Goal: Task Accomplishment & Management: Use online tool/utility

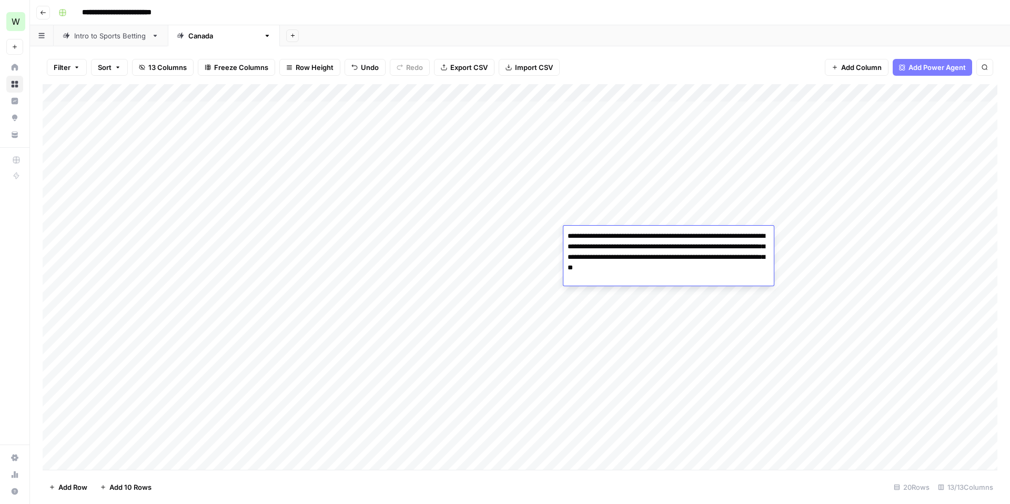
click at [283, 278] on div "Add Column" at bounding box center [520, 277] width 955 height 386
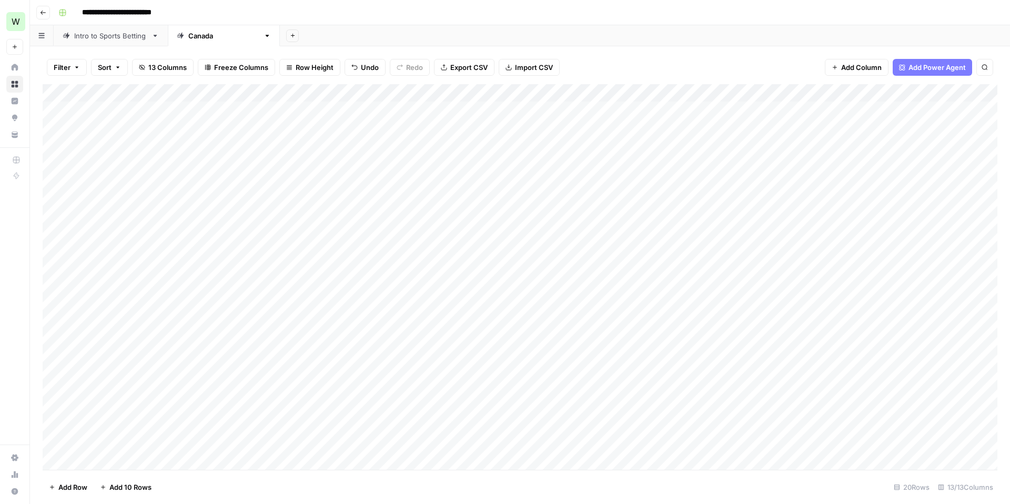
click at [506, 279] on div "Add Column" at bounding box center [520, 277] width 955 height 386
click at [240, 267] on div "Add Column" at bounding box center [520, 277] width 955 height 386
click at [427, 331] on div "Add Column" at bounding box center [520, 277] width 955 height 386
click at [467, 273] on div "Add Column" at bounding box center [520, 277] width 955 height 386
click at [354, 293] on div "Add Column" at bounding box center [520, 277] width 955 height 386
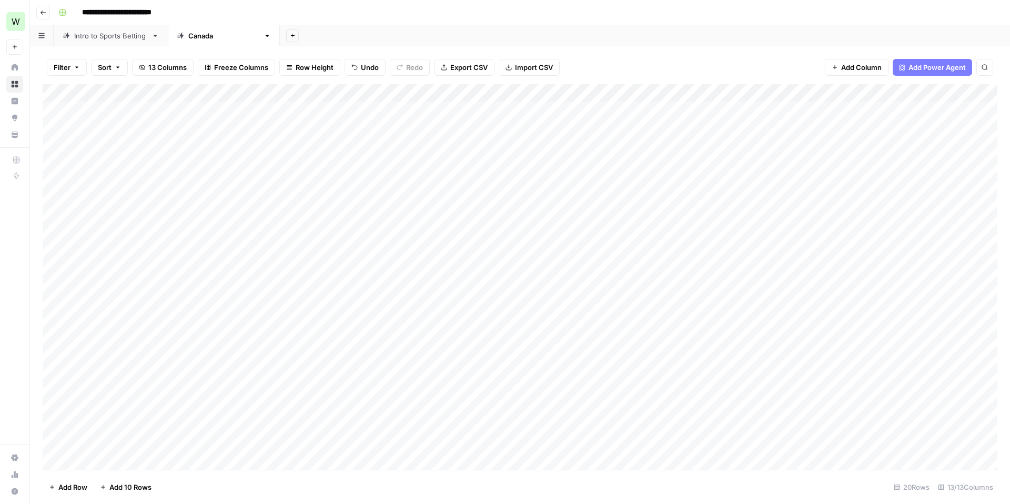
click at [221, 244] on div "Add Column" at bounding box center [520, 277] width 955 height 386
click at [358, 224] on div "Add Column" at bounding box center [520, 277] width 955 height 386
click at [358, 294] on div "Add Column" at bounding box center [520, 277] width 955 height 386
click at [358, 256] on div "Add Column" at bounding box center [520, 277] width 955 height 386
click at [473, 259] on div "Add Column" at bounding box center [520, 277] width 955 height 386
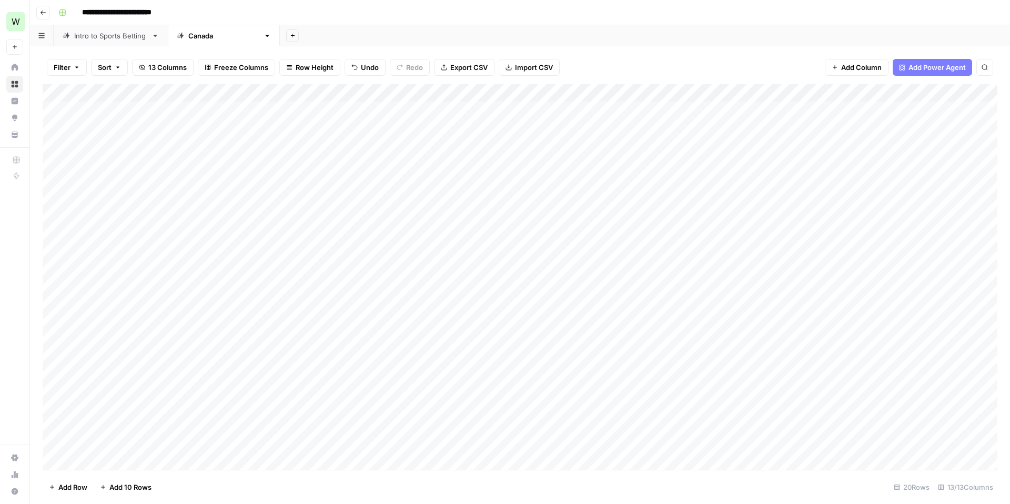
click at [222, 256] on div "Add Column" at bounding box center [520, 277] width 955 height 386
click at [372, 209] on div "Add Column" at bounding box center [520, 277] width 955 height 386
click at [113, 115] on div "Add Column" at bounding box center [520, 277] width 955 height 386
click at [296, 118] on div "Add Column" at bounding box center [520, 277] width 955 height 386
click at [405, 172] on div "Add Column" at bounding box center [520, 277] width 955 height 386
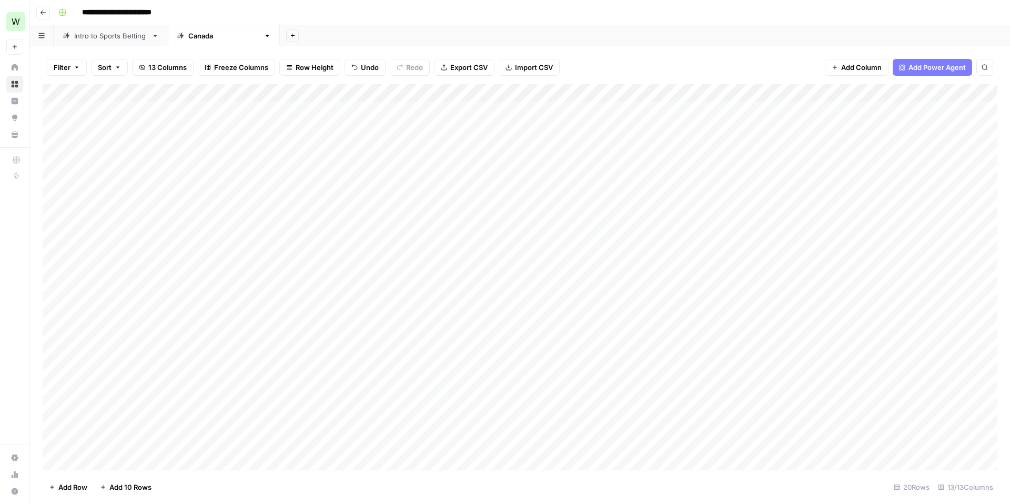
click at [459, 175] on div "Add Column" at bounding box center [520, 277] width 955 height 386
click at [661, 250] on div "Add Column" at bounding box center [520, 277] width 955 height 386
click at [467, 255] on div "Add Column" at bounding box center [520, 277] width 955 height 386
click at [130, 162] on div "Add Column" at bounding box center [520, 277] width 955 height 386
drag, startPoint x: 131, startPoint y: 109, endPoint x: 139, endPoint y: 430, distance: 321.0
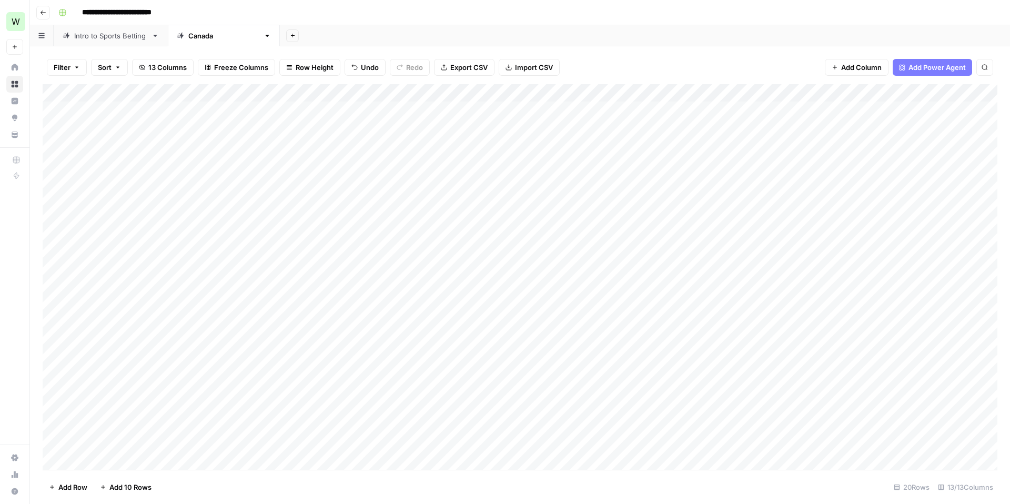
click at [139, 430] on div "Add Column" at bounding box center [520, 277] width 955 height 386
drag, startPoint x: 229, startPoint y: 110, endPoint x: 229, endPoint y: 424, distance: 314.1
click at [229, 424] on div "Add Column" at bounding box center [520, 277] width 955 height 386
click at [188, 157] on div "Add Column" at bounding box center [520, 277] width 955 height 386
click at [144, 88] on div "Add Column" at bounding box center [520, 277] width 955 height 386
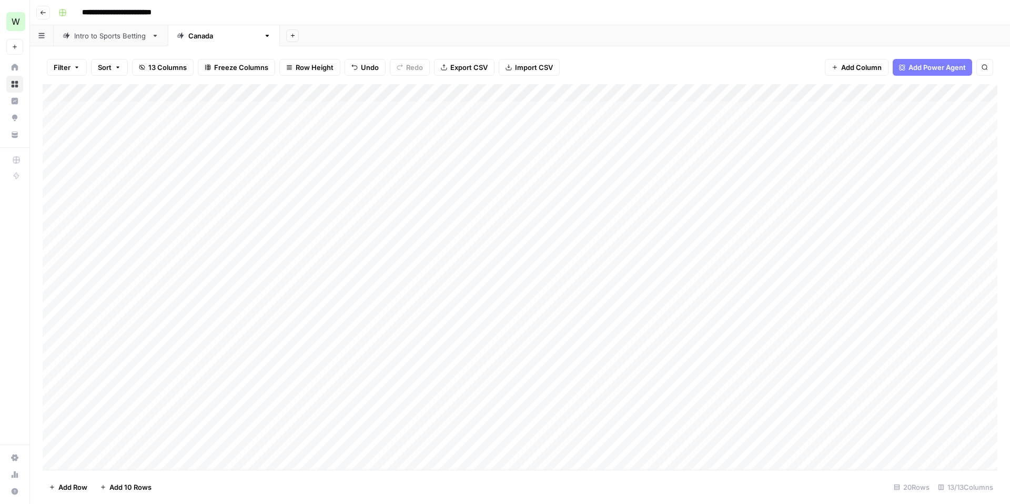
click at [223, 88] on div "Add Column" at bounding box center [520, 277] width 955 height 386
click at [317, 144] on div "Add Column" at bounding box center [520, 277] width 955 height 386
click at [348, 113] on div "Add Column" at bounding box center [520, 277] width 955 height 386
click at [330, 231] on div "Add Column" at bounding box center [520, 277] width 955 height 386
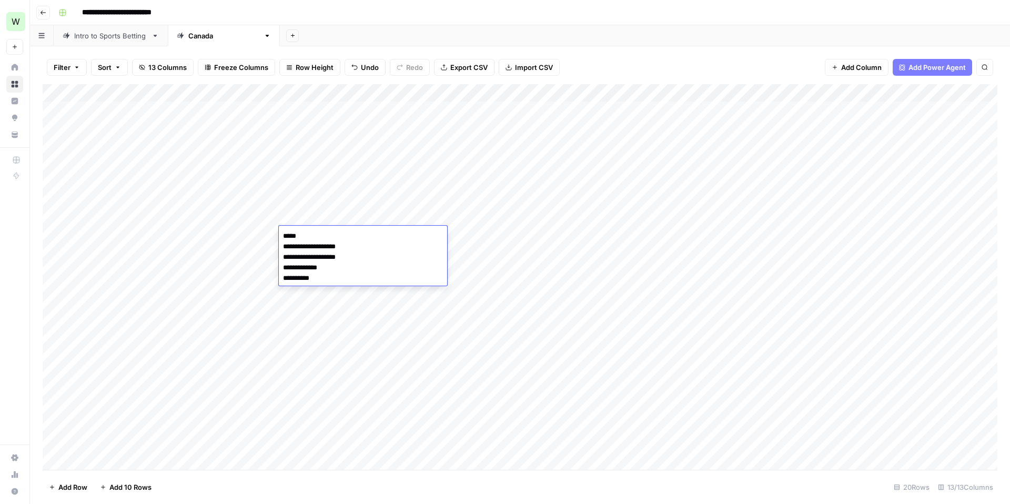
click at [358, 300] on div "Add Column" at bounding box center [520, 277] width 955 height 386
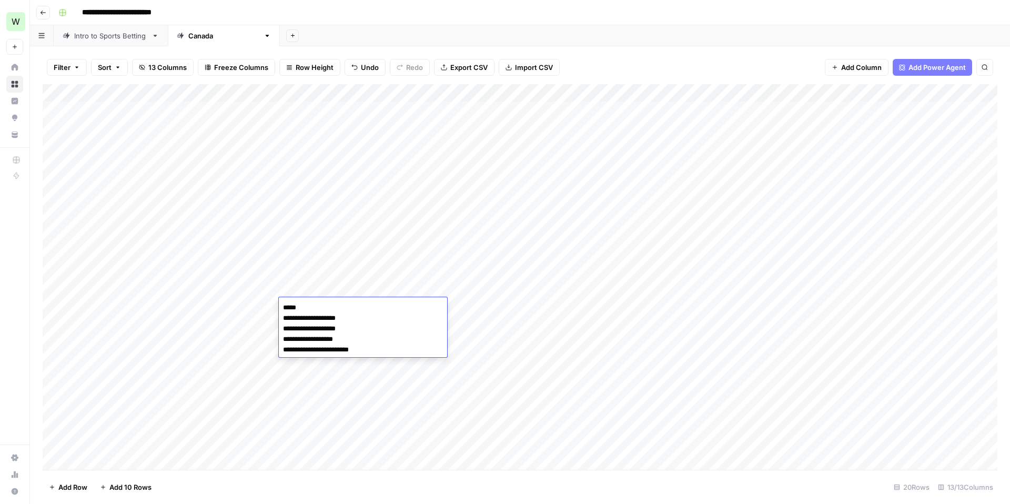
click at [347, 254] on div "Add Column" at bounding box center [520, 277] width 955 height 386
click at [396, 156] on div "Add Column" at bounding box center [520, 277] width 955 height 386
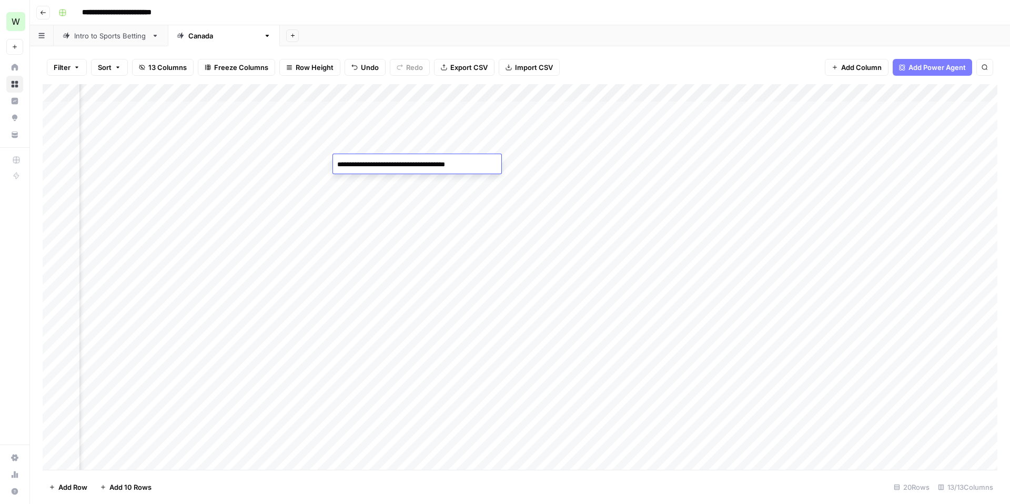
click at [400, 208] on div "Add Column" at bounding box center [520, 277] width 955 height 386
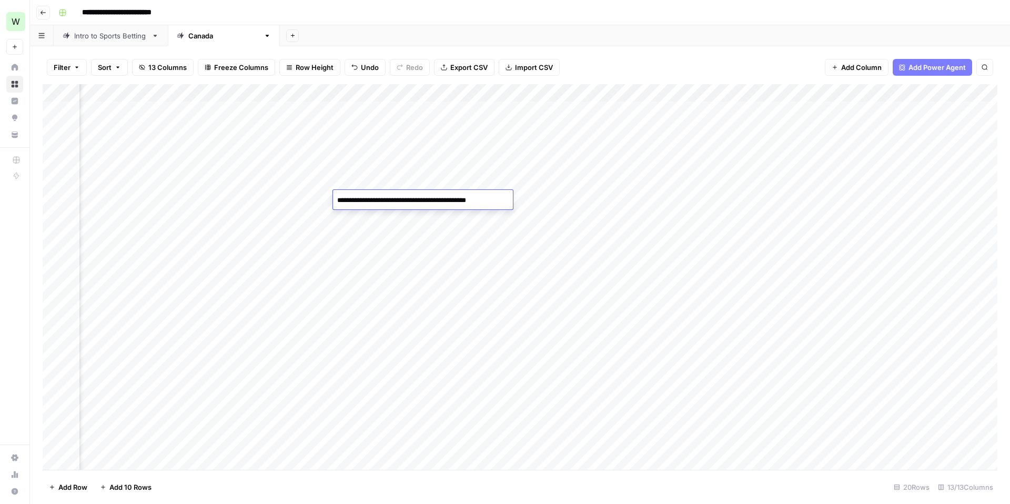
click at [398, 210] on div "Add Column" at bounding box center [520, 277] width 955 height 386
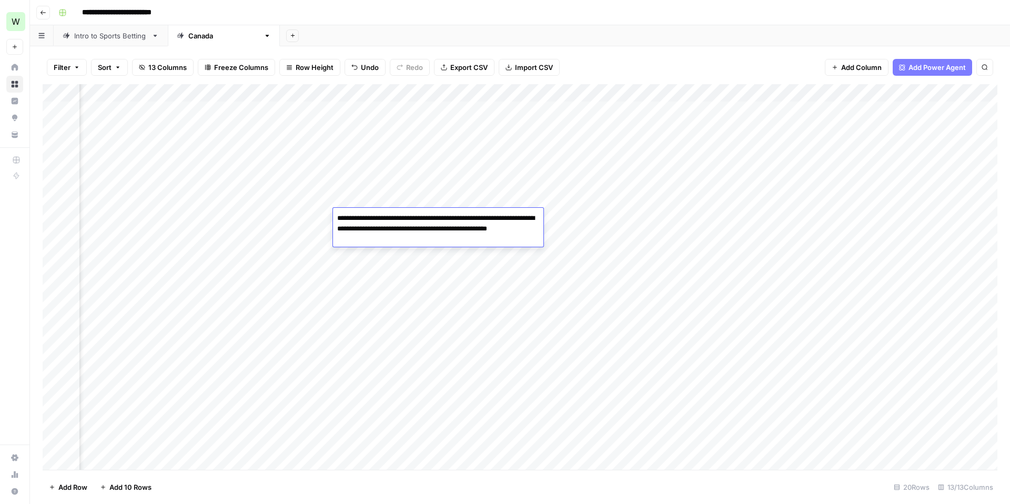
drag, startPoint x: 338, startPoint y: 215, endPoint x: 469, endPoint y: 224, distance: 131.3
click at [469, 224] on textarea "**********" at bounding box center [438, 229] width 210 height 36
click at [436, 260] on div "Add Column" at bounding box center [520, 277] width 955 height 386
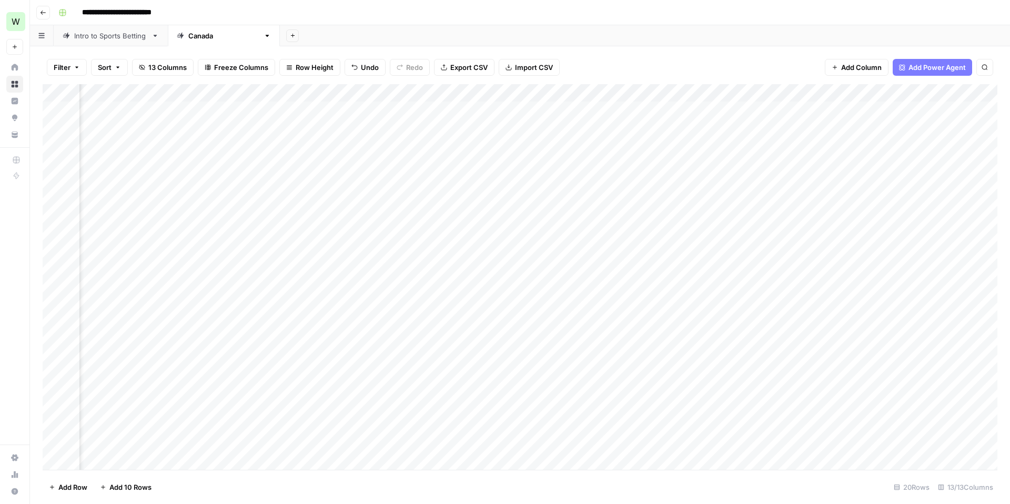
click at [436, 260] on div "Add Column" at bounding box center [520, 277] width 955 height 386
click at [425, 303] on div "Add Column" at bounding box center [520, 277] width 955 height 386
click at [424, 353] on div "Add Column" at bounding box center [520, 277] width 955 height 386
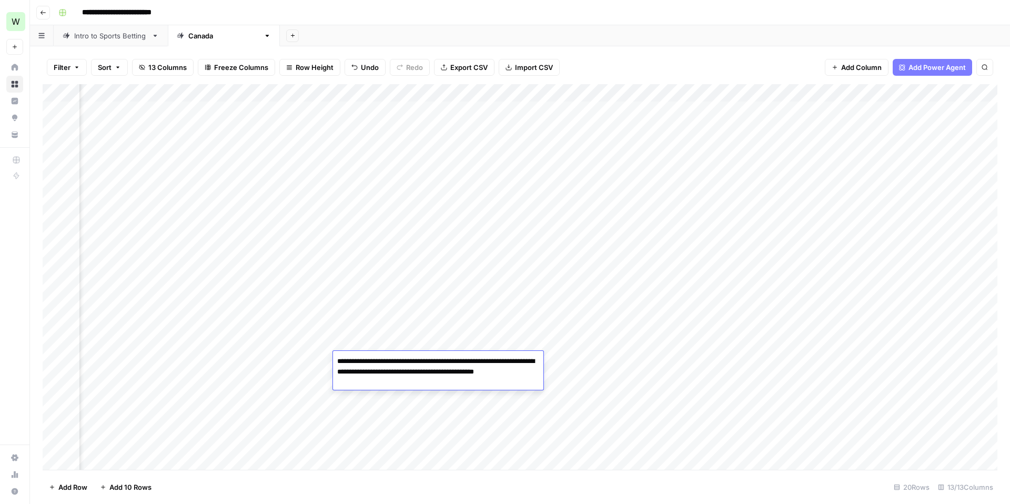
click at [414, 294] on div "Add Column" at bounding box center [520, 277] width 955 height 386
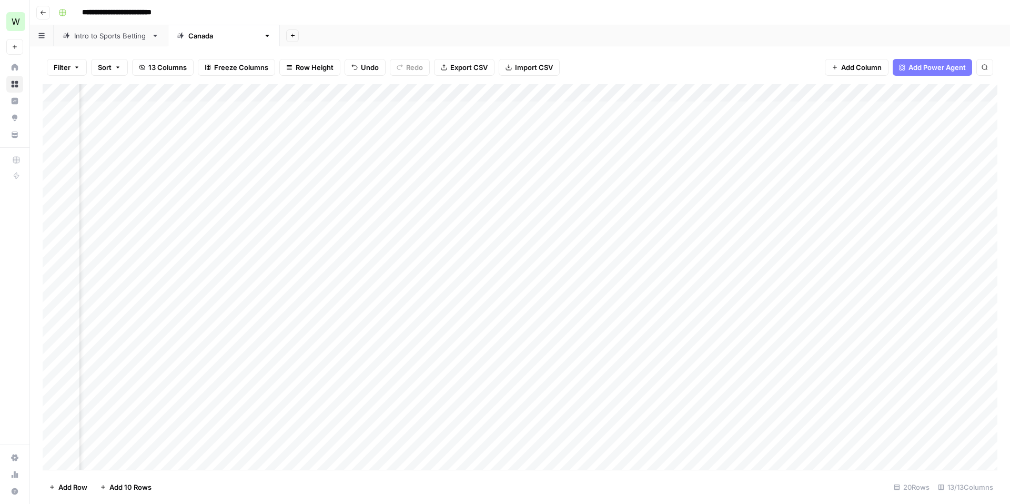
scroll to position [0, 273]
click at [396, 113] on div "Add Column" at bounding box center [520, 277] width 955 height 386
click at [395, 229] on div "Add Column" at bounding box center [520, 277] width 955 height 386
click at [398, 212] on div "Add Column" at bounding box center [520, 277] width 955 height 386
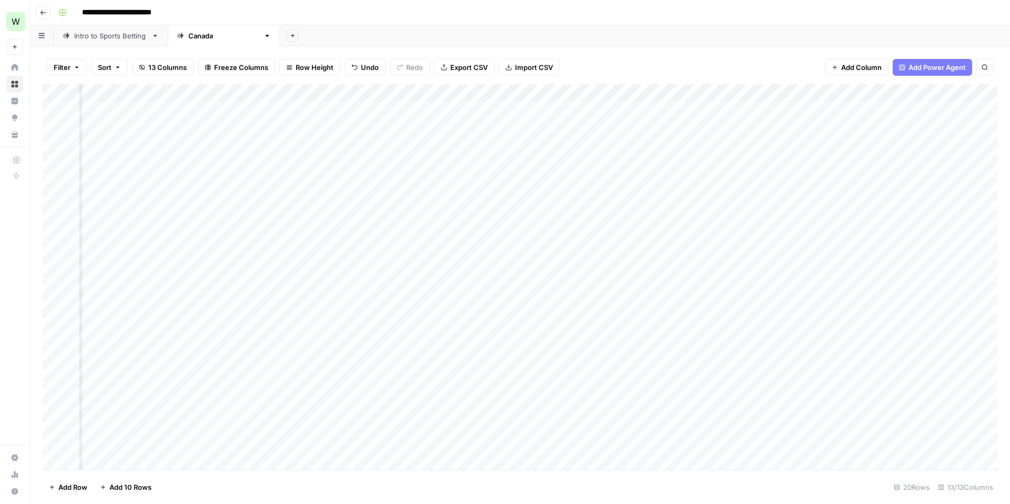
click at [398, 212] on div "Add Column" at bounding box center [520, 277] width 955 height 386
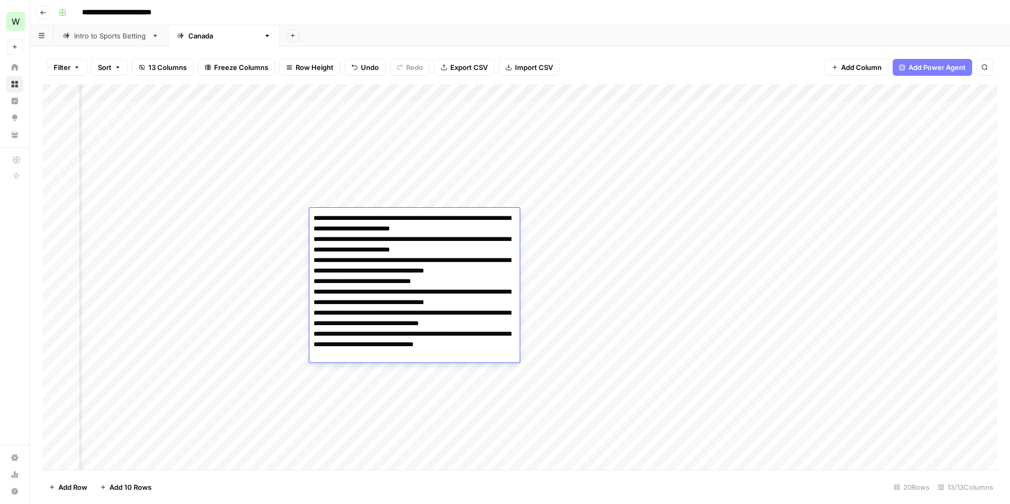
drag, startPoint x: 311, startPoint y: 220, endPoint x: 431, endPoint y: 383, distance: 202.0
click at [431, 383] on textarea "**********" at bounding box center [414, 302] width 210 height 183
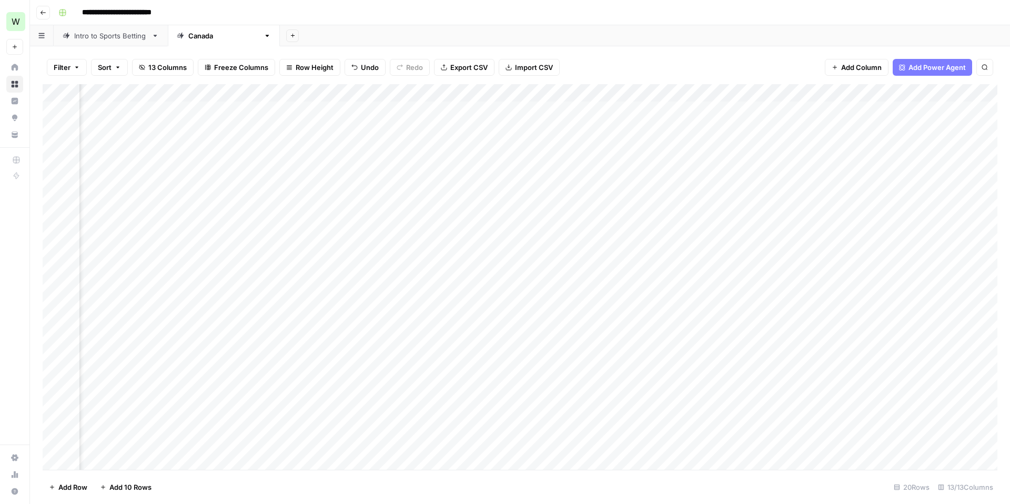
click at [342, 173] on div "Add Column" at bounding box center [520, 277] width 955 height 386
click at [377, 270] on div "Add Column" at bounding box center [520, 277] width 955 height 386
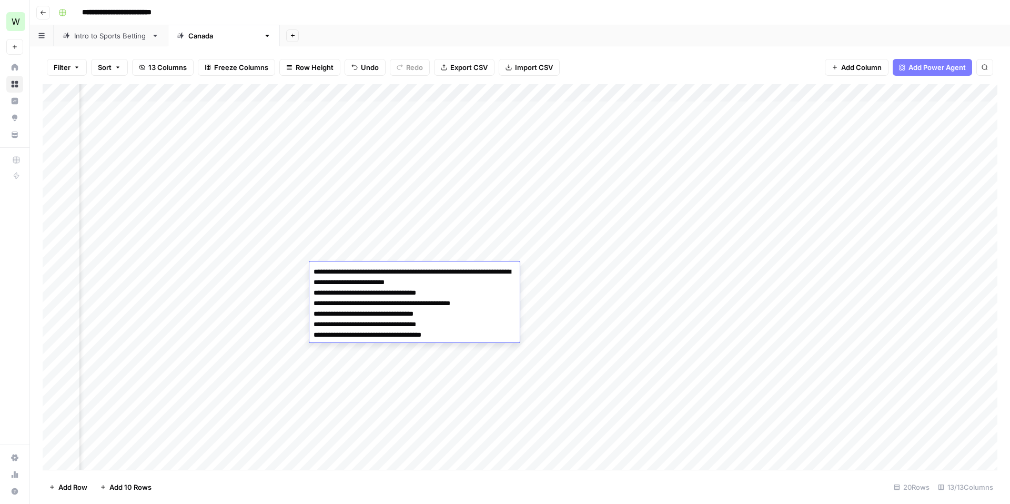
click at [413, 321] on textarea "**********" at bounding box center [414, 304] width 210 height 78
click at [416, 422] on div "Add Column" at bounding box center [520, 277] width 955 height 386
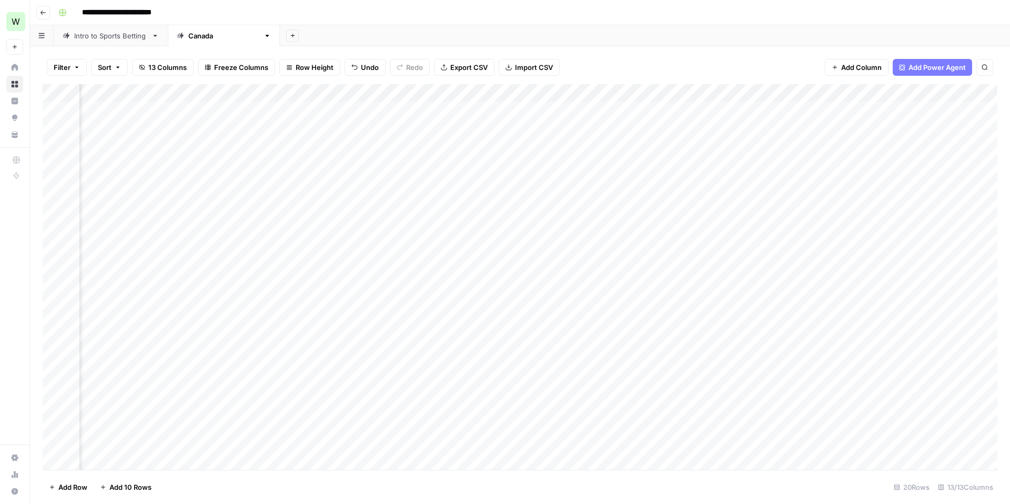
click at [387, 280] on div "Add Column" at bounding box center [520, 277] width 955 height 386
click at [467, 93] on div "Add Column" at bounding box center [520, 277] width 955 height 386
click at [306, 122] on div "Add Column" at bounding box center [520, 277] width 955 height 386
click at [560, 164] on div "Add Column" at bounding box center [520, 277] width 955 height 386
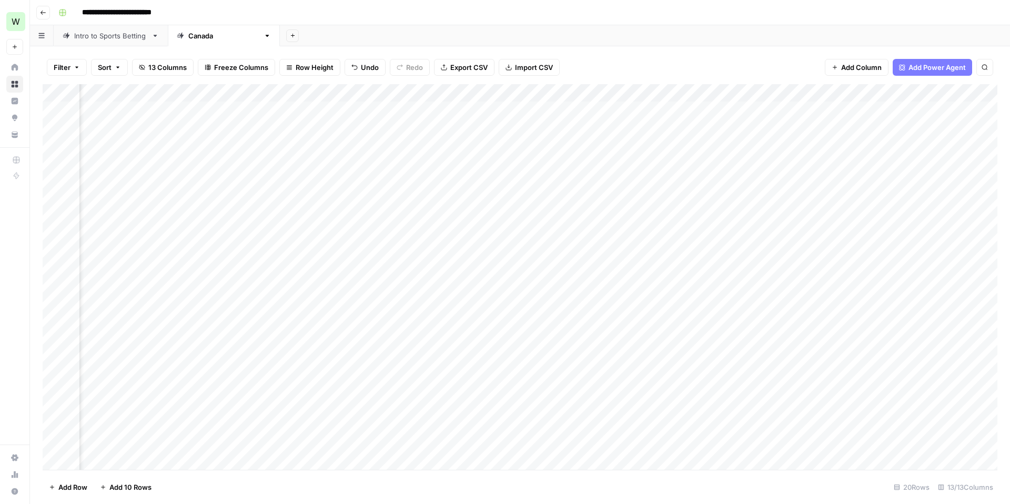
click at [560, 164] on div "Add Column" at bounding box center [520, 277] width 955 height 386
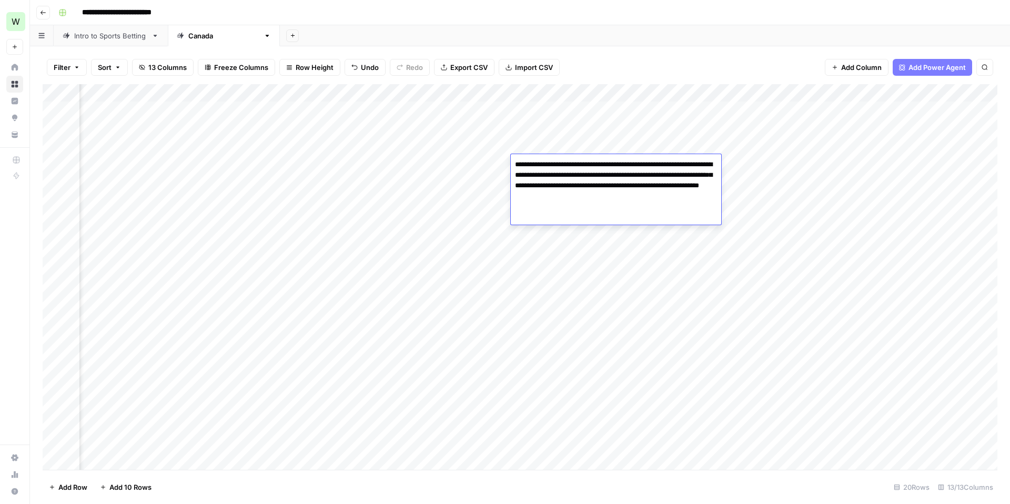
drag, startPoint x: 624, startPoint y: 209, endPoint x: 501, endPoint y: 160, distance: 132.0
click at [501, 160] on body "**********" at bounding box center [505, 252] width 1010 height 504
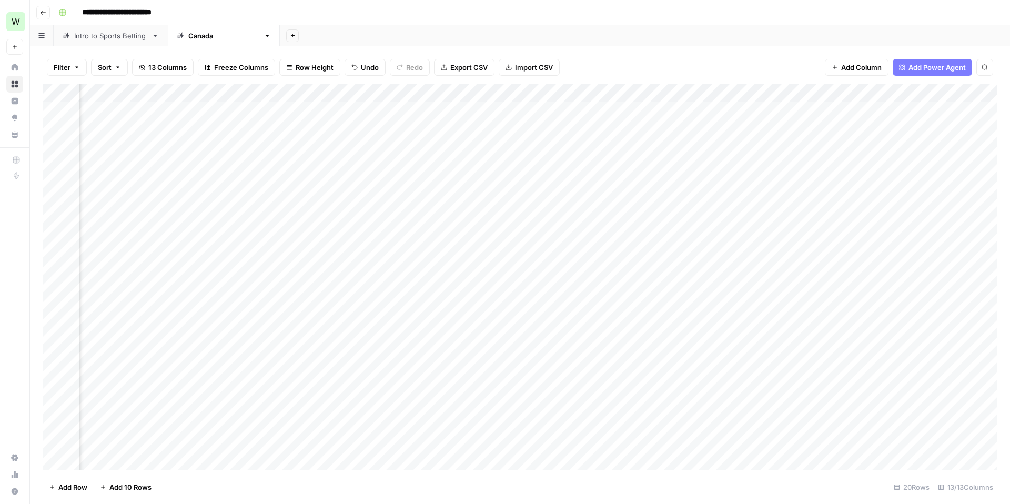
click at [592, 269] on div "Add Column" at bounding box center [520, 277] width 955 height 386
click at [427, 225] on div "Add Column" at bounding box center [520, 277] width 955 height 386
click at [450, 169] on div "Add Column" at bounding box center [520, 277] width 955 height 386
click at [460, 164] on div "Add Column" at bounding box center [520, 277] width 955 height 386
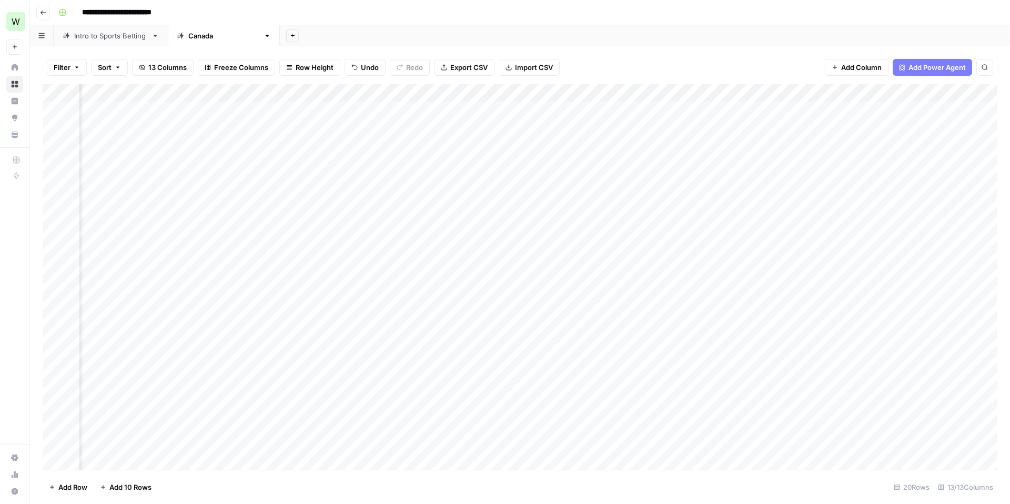
click at [488, 300] on div "Add Column" at bounding box center [520, 277] width 955 height 386
click at [488, 189] on div "Add Column" at bounding box center [520, 277] width 955 height 386
click at [498, 142] on div "Add Column" at bounding box center [520, 277] width 955 height 386
click at [455, 91] on div "Add Column" at bounding box center [520, 277] width 955 height 386
click at [556, 210] on div "Add Column" at bounding box center [520, 277] width 955 height 386
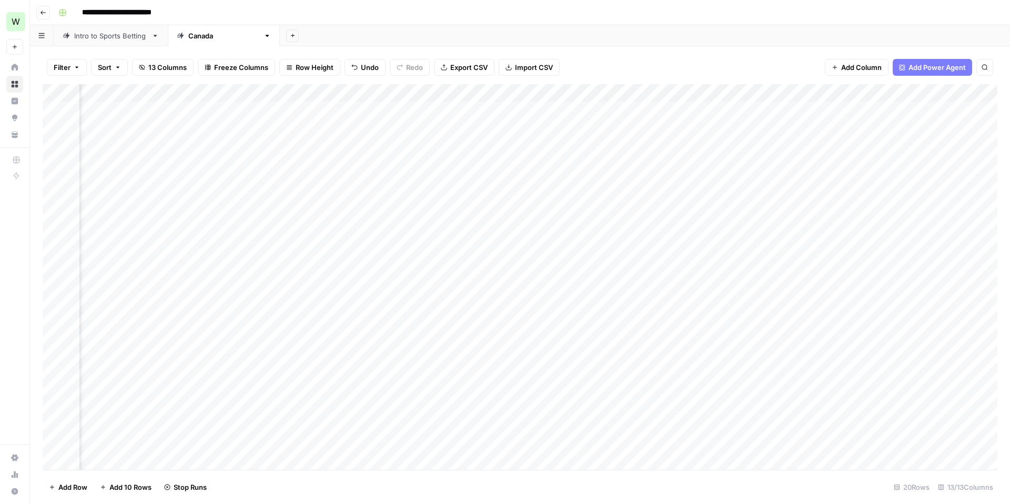
click at [488, 226] on div "Add Column" at bounding box center [520, 277] width 955 height 386
click at [490, 183] on div "Add Column" at bounding box center [520, 277] width 955 height 386
click at [475, 149] on div "Add Column" at bounding box center [520, 277] width 955 height 386
click at [475, 149] on textarea at bounding box center [485, 146] width 168 height 15
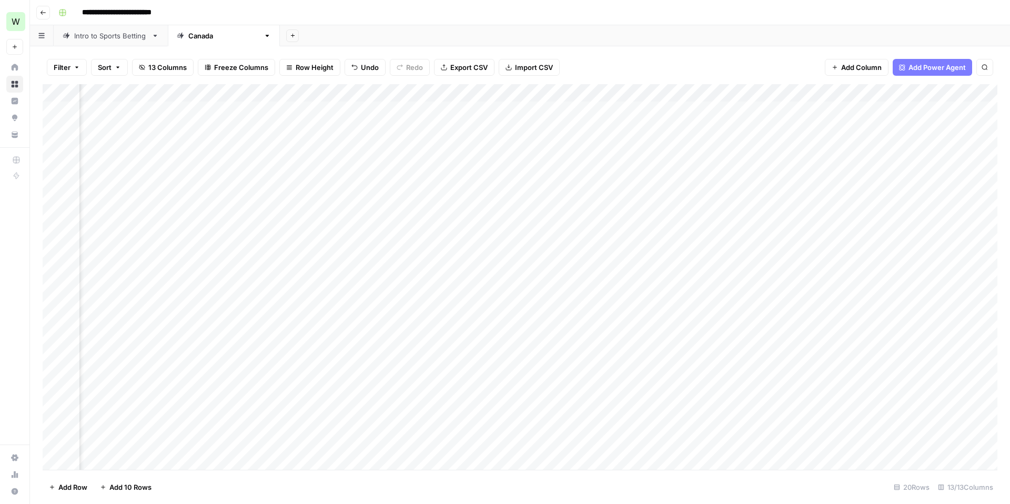
click at [654, 216] on div "Add Column" at bounding box center [520, 277] width 955 height 386
click at [438, 145] on div "Add Column" at bounding box center [520, 277] width 955 height 386
click at [479, 229] on div "Add Column" at bounding box center [520, 277] width 955 height 386
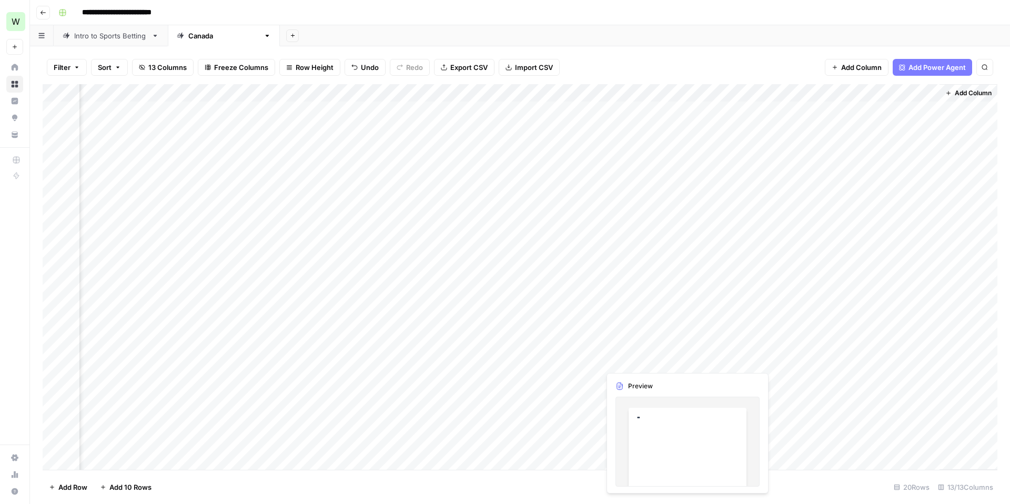
click at [410, 317] on div "Add Column" at bounding box center [520, 277] width 955 height 386
click at [882, 184] on div "Add Column" at bounding box center [520, 277] width 955 height 386
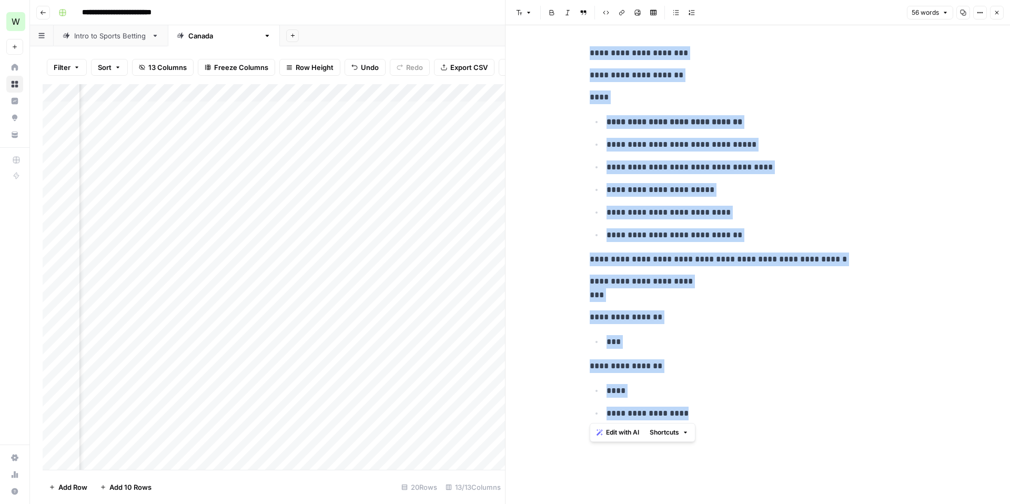
drag, startPoint x: 587, startPoint y: 46, endPoint x: 725, endPoint y: 433, distance: 411.0
click at [725, 432] on div "**********" at bounding box center [757, 245] width 349 height 407
click at [601, 215] on ul "**********" at bounding box center [758, 178] width 337 height 127
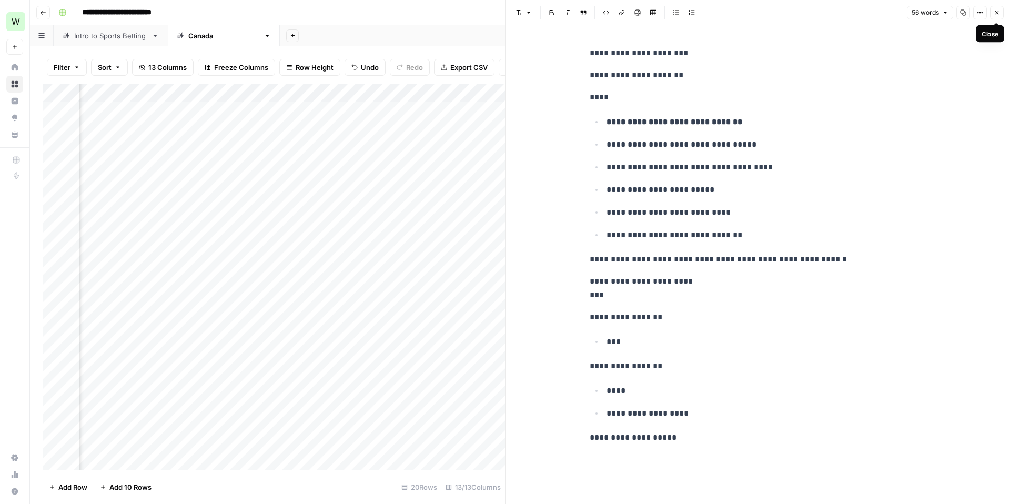
click at [998, 10] on icon "button" at bounding box center [997, 12] width 6 height 6
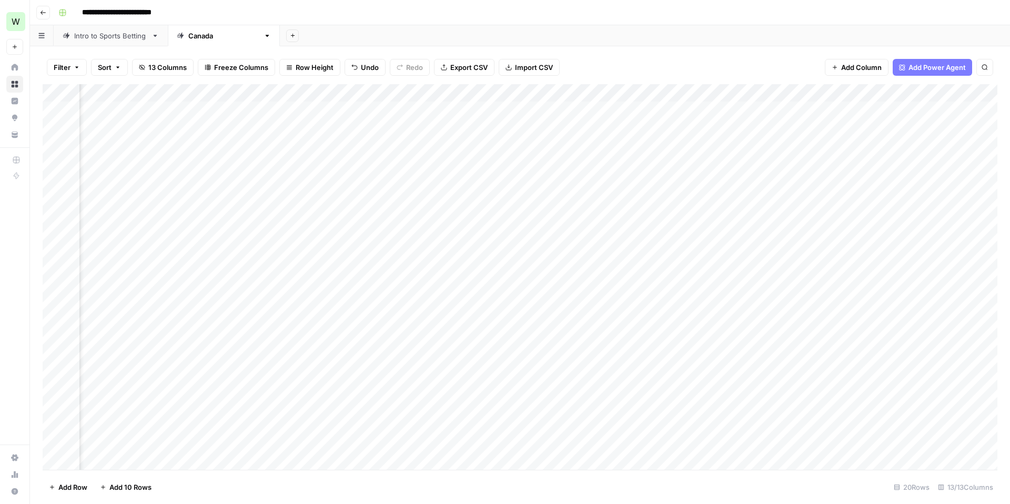
scroll to position [0, 342]
click at [97, 40] on div "Intro to Sports Betting" at bounding box center [110, 36] width 73 height 11
click at [379, 191] on div "Add Column" at bounding box center [520, 235] width 955 height 303
click at [505, 191] on div "Add Column" at bounding box center [520, 235] width 955 height 303
click at [344, 167] on div "Add Column" at bounding box center [520, 235] width 955 height 303
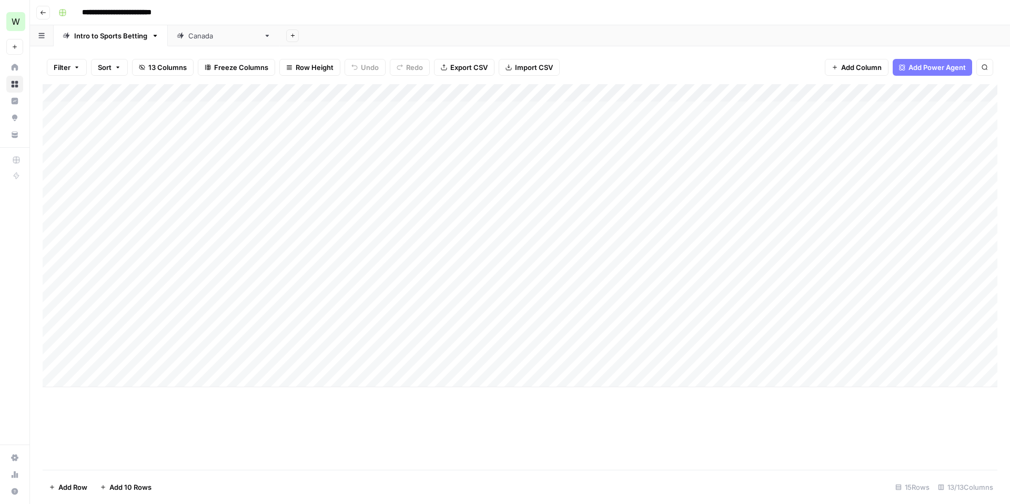
click at [344, 167] on div "Add Column" at bounding box center [520, 235] width 955 height 303
click at [334, 230] on div "Add Column" at bounding box center [520, 235] width 955 height 303
click at [327, 298] on div "Add Column" at bounding box center [520, 235] width 955 height 303
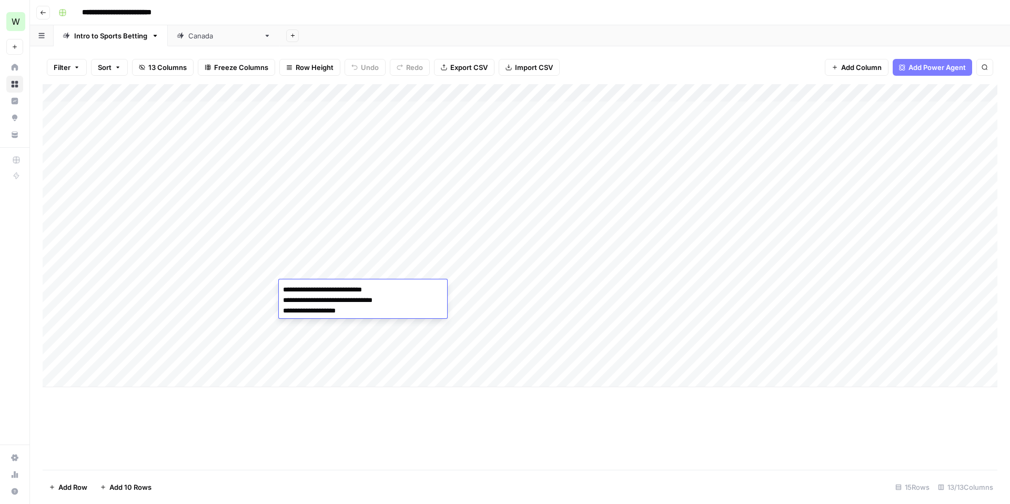
click at [347, 216] on div "Add Column" at bounding box center [520, 235] width 955 height 303
click at [340, 237] on div "Add Column" at bounding box center [520, 235] width 955 height 303
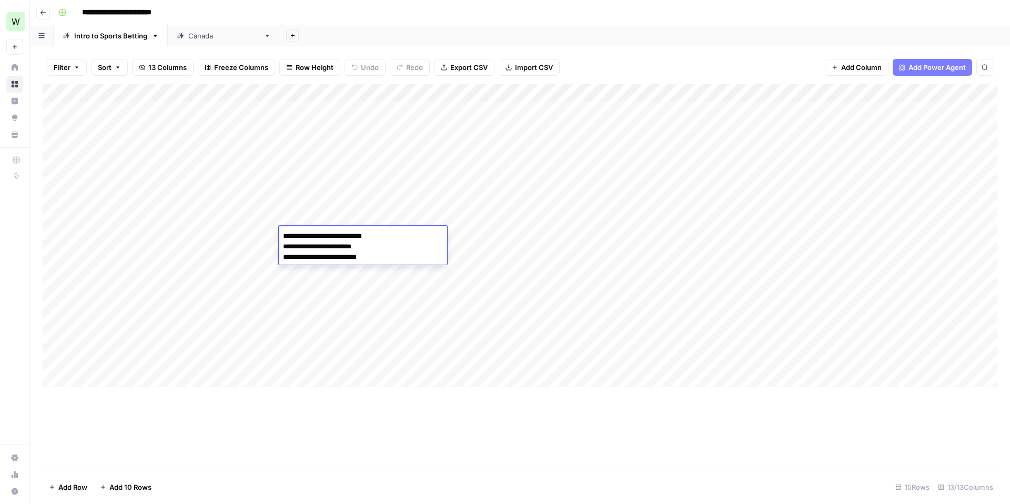
click at [360, 206] on div "Add Column" at bounding box center [520, 235] width 955 height 303
click at [217, 177] on div "Add Column" at bounding box center [520, 235] width 955 height 303
click at [473, 175] on div "Add Column" at bounding box center [520, 235] width 955 height 303
click at [302, 258] on div "Add Column" at bounding box center [520, 235] width 955 height 303
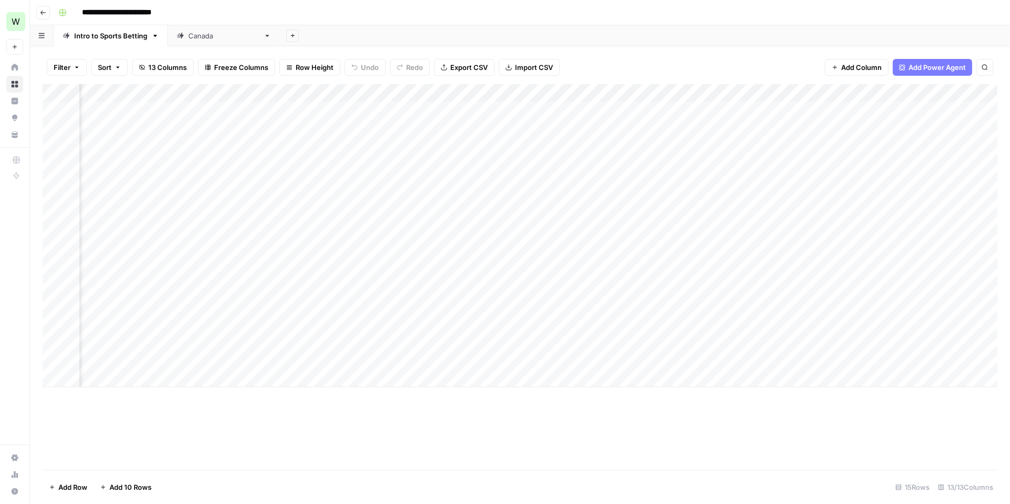
click at [302, 258] on div "Add Column" at bounding box center [520, 235] width 955 height 303
click at [280, 193] on div "Add Column" at bounding box center [520, 235] width 955 height 303
click at [421, 220] on div "Add Column" at bounding box center [520, 235] width 955 height 303
click at [445, 163] on div "Add Column" at bounding box center [520, 235] width 955 height 303
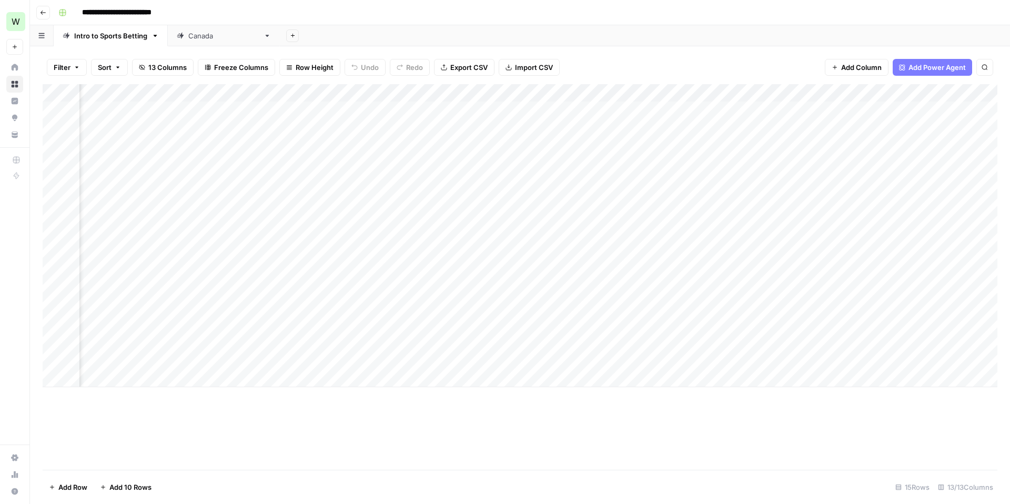
click at [445, 163] on div "Add Column" at bounding box center [520, 235] width 955 height 303
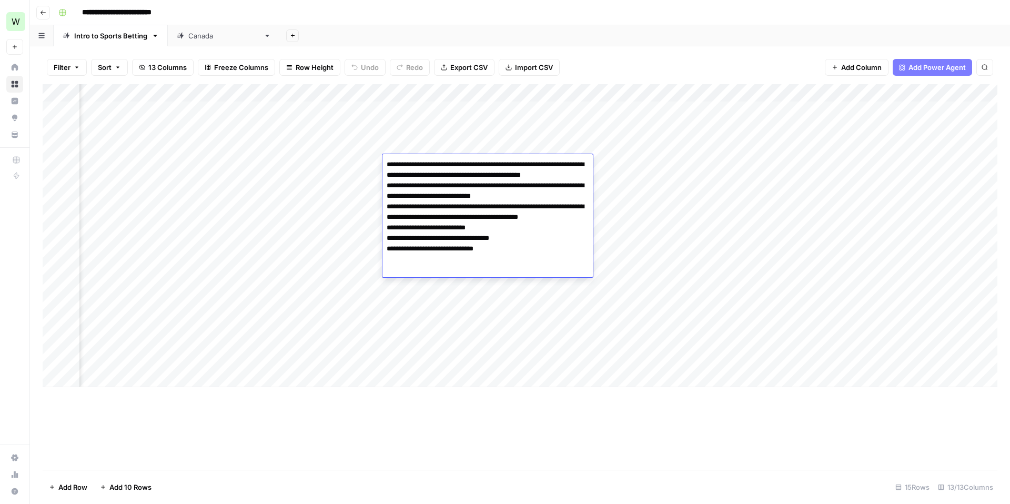
click at [445, 163] on textarea "**********" at bounding box center [487, 217] width 210 height 120
click at [412, 169] on textarea "**********" at bounding box center [487, 217] width 210 height 120
drag, startPoint x: 385, startPoint y: 164, endPoint x: 563, endPoint y: 265, distance: 204.8
click at [563, 265] on textarea "**********" at bounding box center [487, 217] width 210 height 120
click at [556, 272] on textarea "**********" at bounding box center [487, 217] width 210 height 120
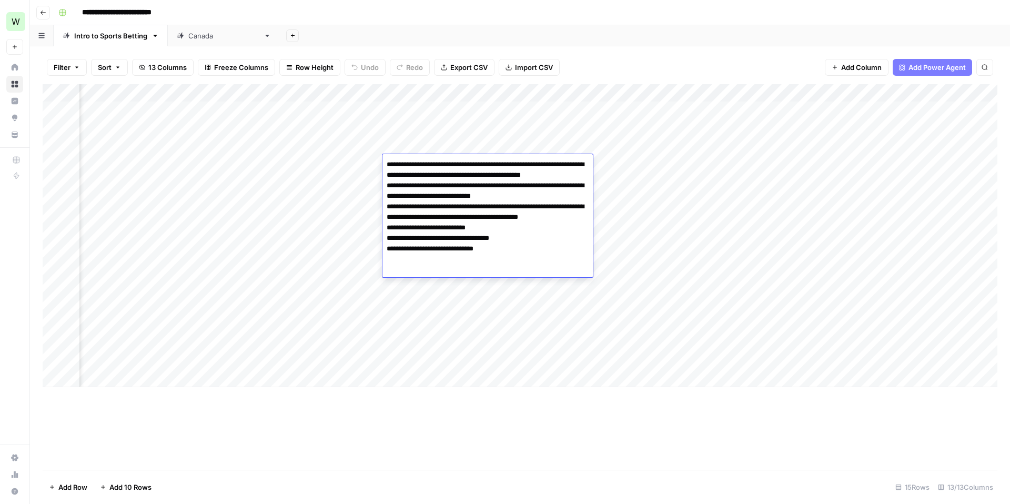
click at [470, 323] on div "Add Column" at bounding box center [520, 235] width 955 height 303
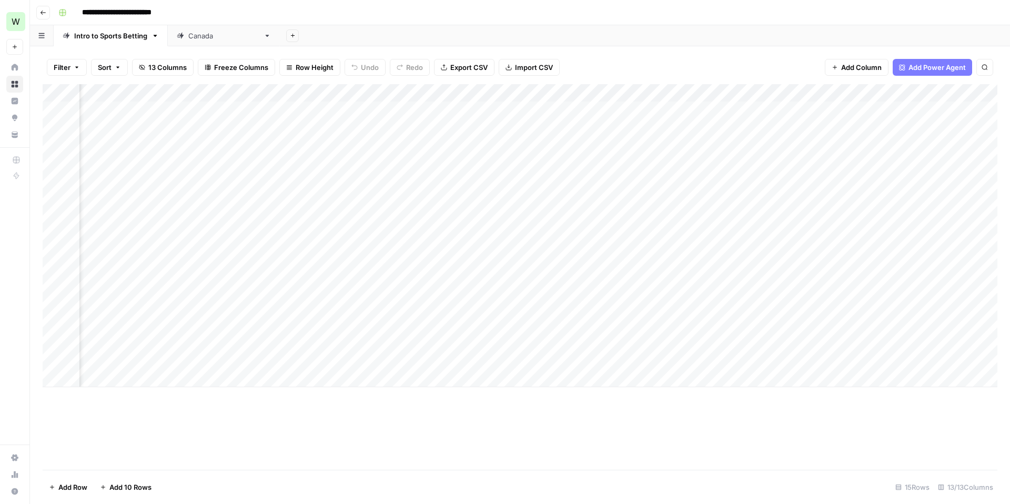
click at [470, 323] on div "Add Column" at bounding box center [520, 235] width 955 height 303
click at [477, 231] on div "Add Column" at bounding box center [520, 235] width 955 height 303
click at [475, 199] on div "Add Column" at bounding box center [520, 235] width 955 height 303
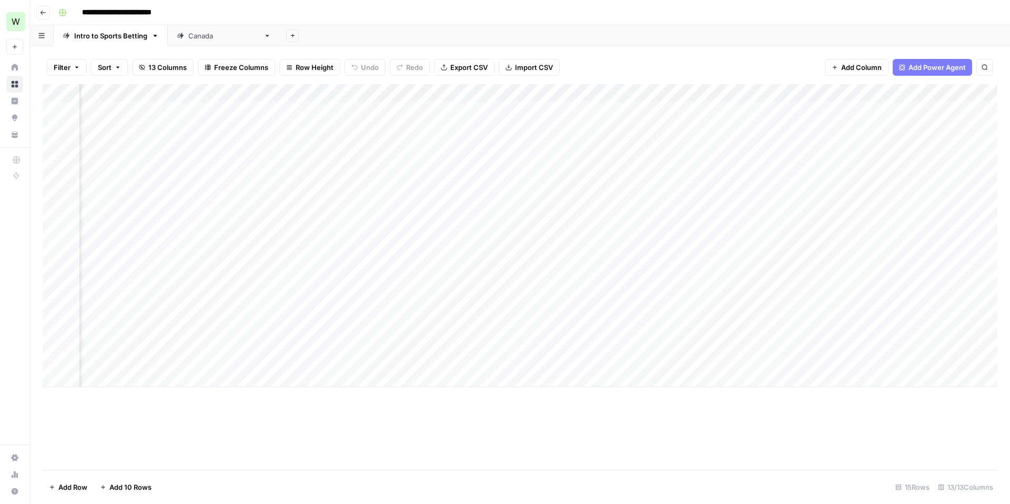
click at [523, 199] on div "Add Column" at bounding box center [520, 235] width 955 height 303
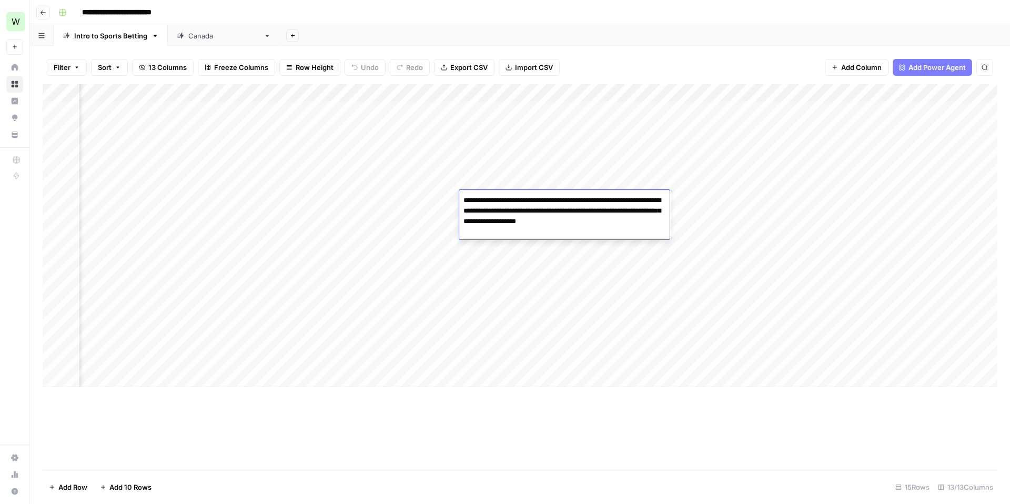
click at [623, 146] on div "Add Column" at bounding box center [520, 235] width 955 height 303
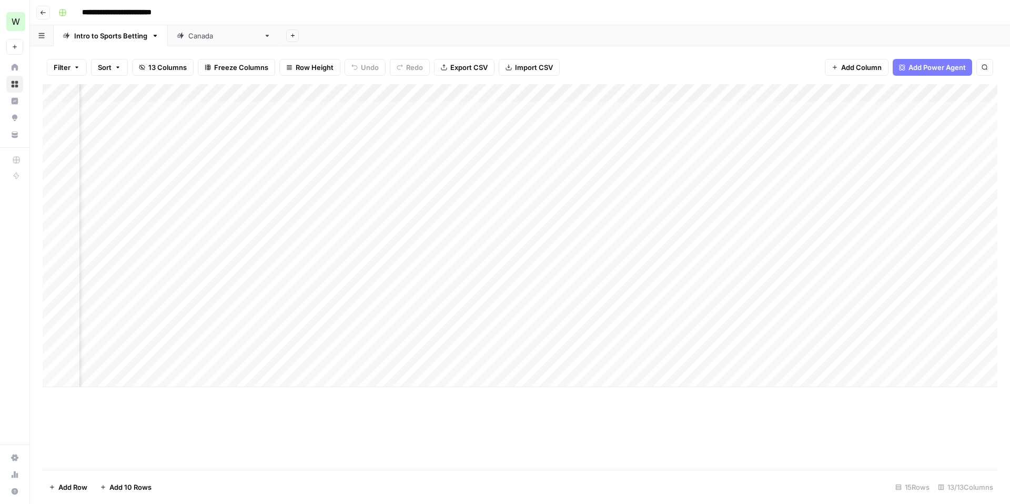
scroll to position [0, 580]
click at [461, 181] on div "Add Column" at bounding box center [520, 235] width 955 height 303
click at [407, 145] on div "Add Column" at bounding box center [520, 235] width 955 height 303
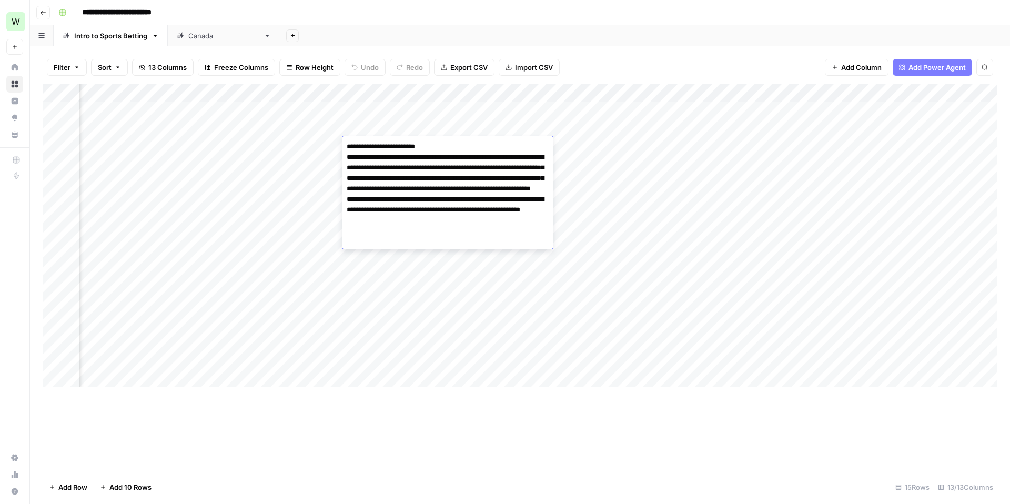
click at [407, 308] on div "Add Column" at bounding box center [520, 235] width 955 height 303
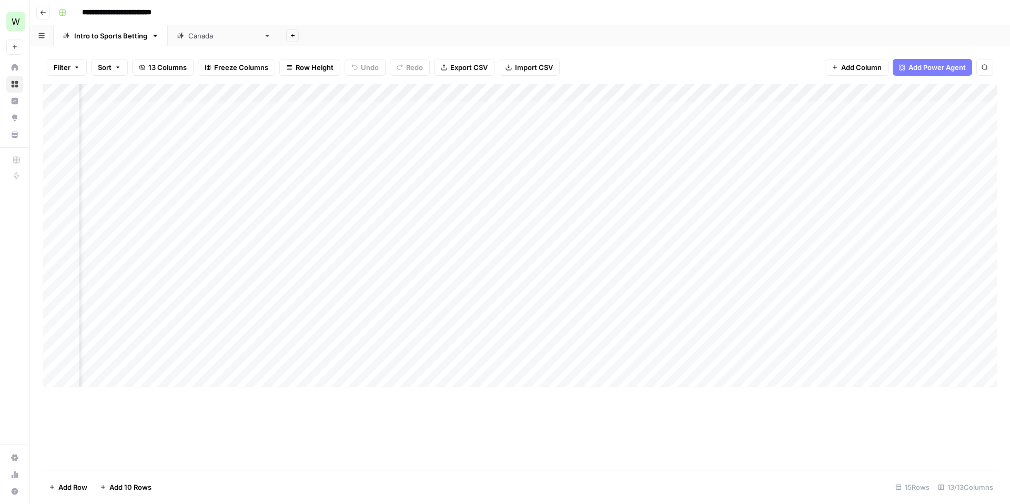
click at [407, 308] on div "Add Column" at bounding box center [520, 235] width 955 height 303
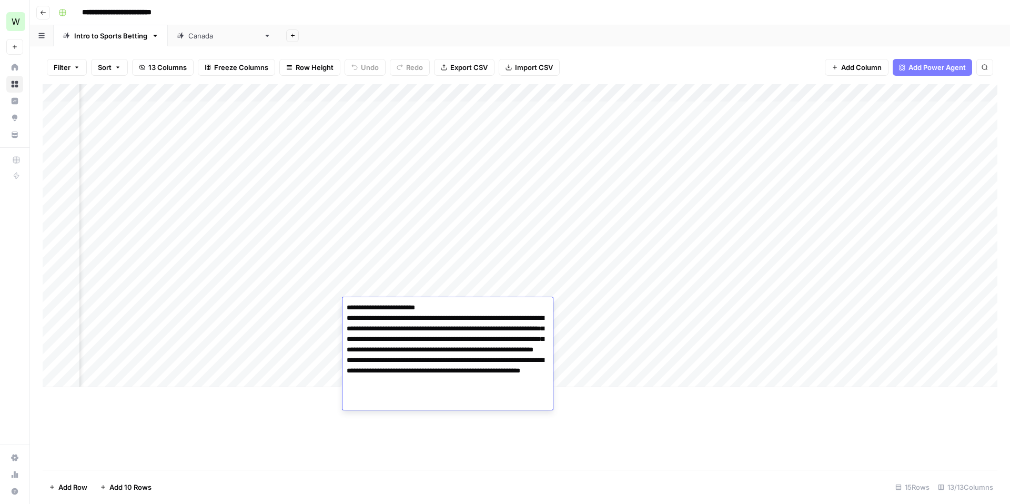
drag, startPoint x: 347, startPoint y: 307, endPoint x: 479, endPoint y: 412, distance: 169.6
click at [479, 412] on body "**********" at bounding box center [505, 252] width 1010 height 504
click at [381, 192] on div "Add Column" at bounding box center [520, 235] width 955 height 303
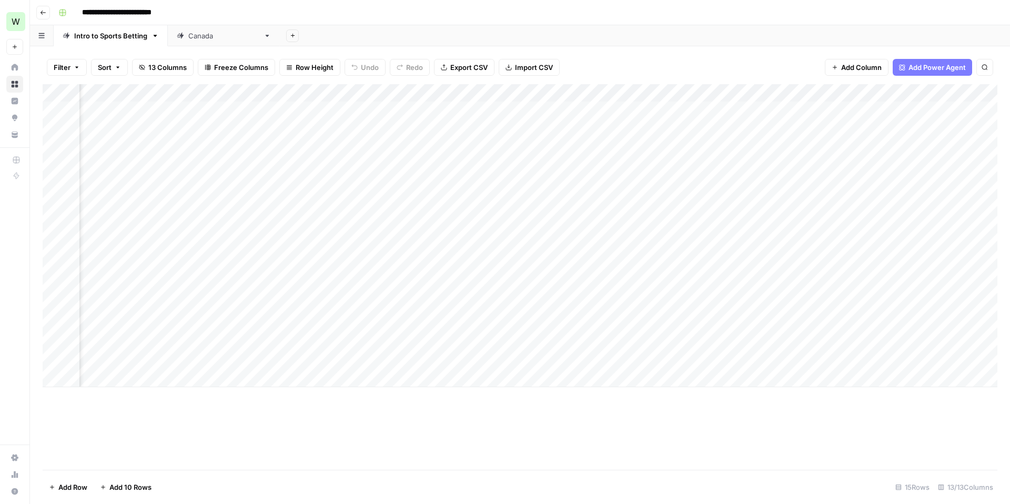
scroll to position [0, 648]
click at [488, 130] on div "Add Column" at bounding box center [520, 235] width 955 height 303
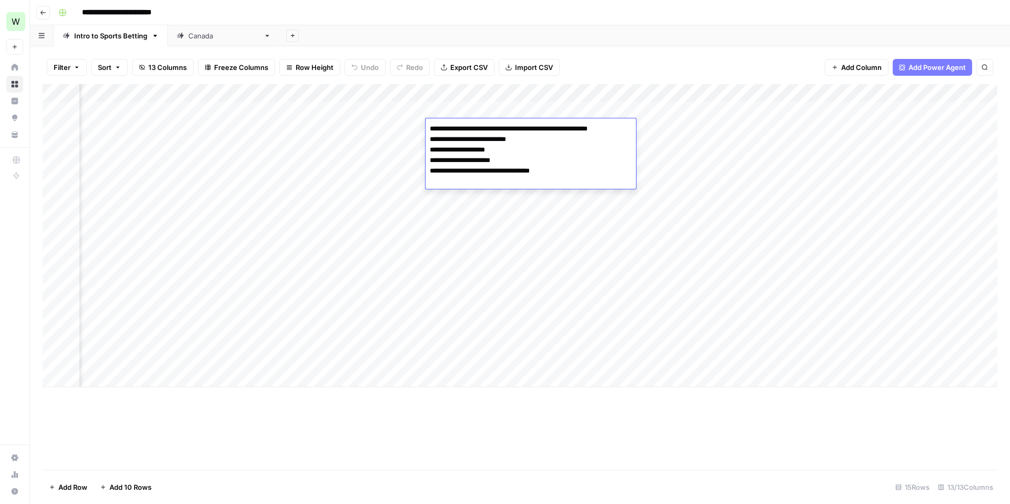
click at [481, 330] on div "Add Column" at bounding box center [520, 235] width 955 height 303
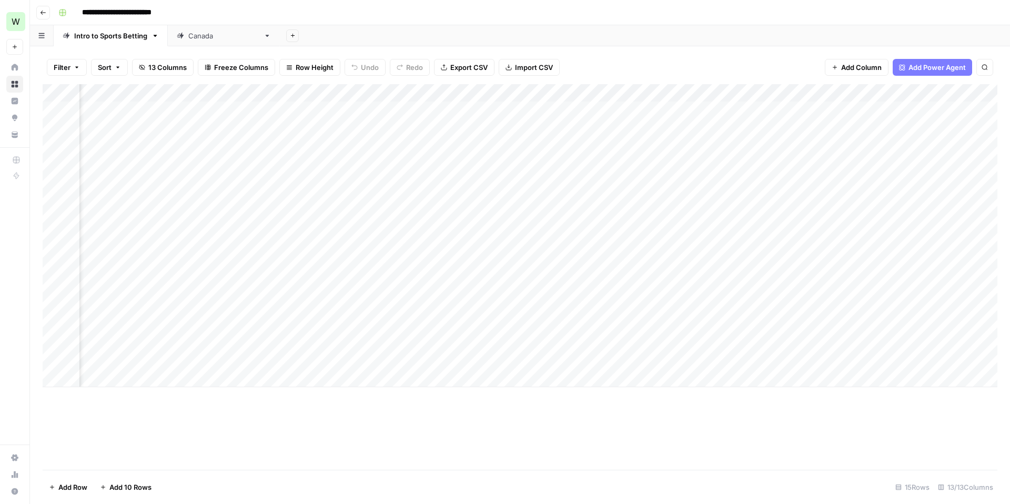
click at [481, 330] on div "Add Column" at bounding box center [520, 235] width 955 height 303
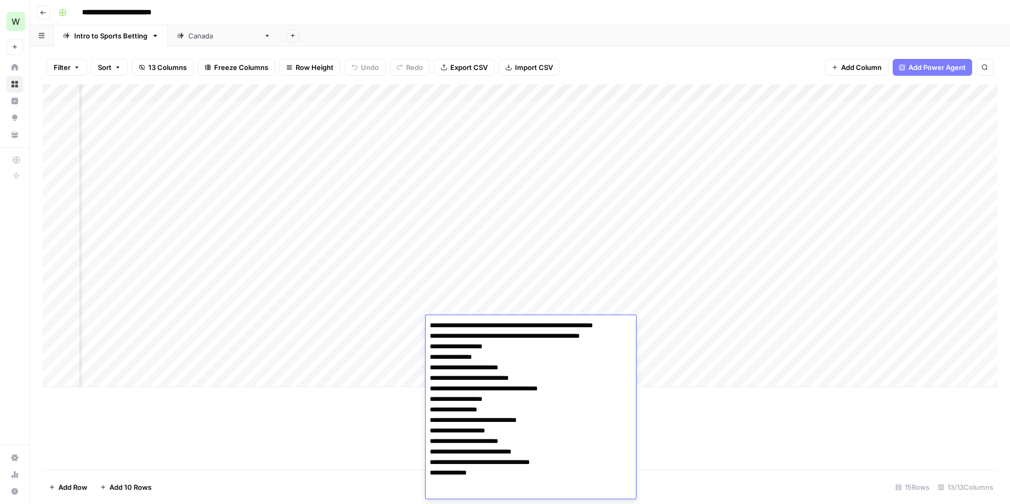
scroll to position [13, 0]
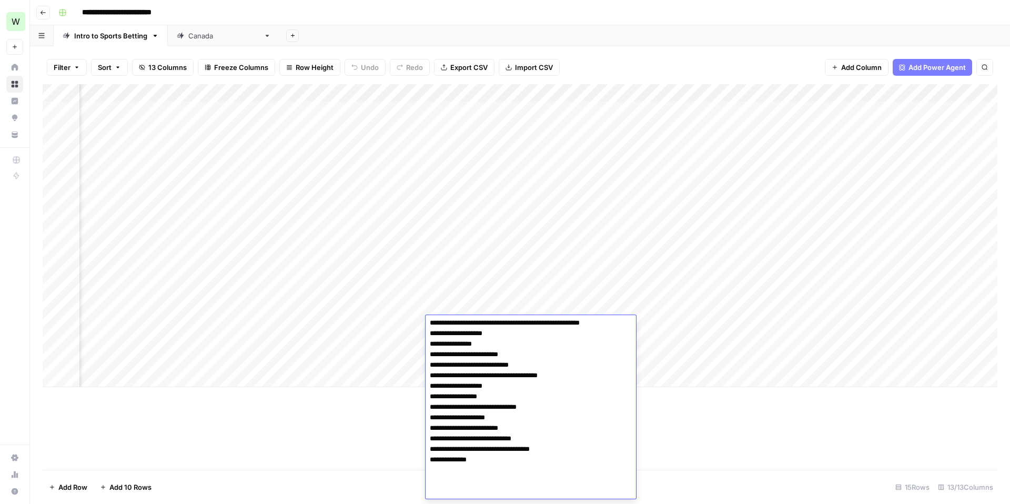
click at [518, 217] on div "Add Column" at bounding box center [520, 235] width 955 height 303
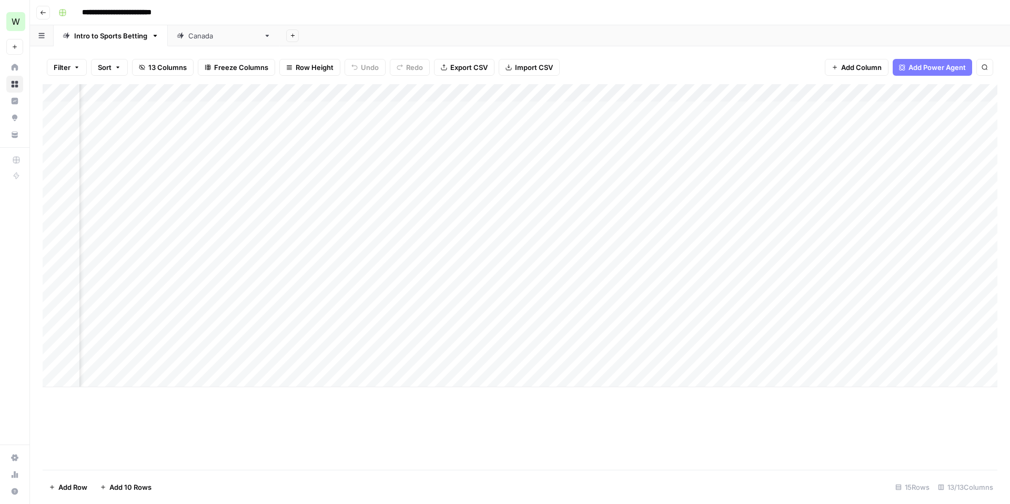
click at [518, 217] on div "Add Column" at bounding box center [520, 235] width 955 height 303
click at [507, 194] on div "Add Column" at bounding box center [520, 235] width 955 height 303
click at [504, 170] on div "Add Column" at bounding box center [520, 235] width 955 height 303
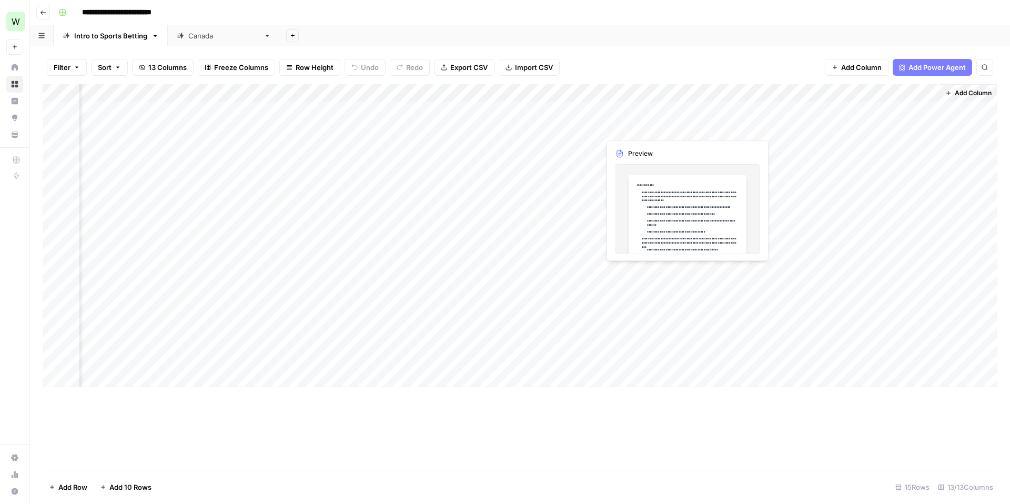
click at [637, 132] on div "Add Column" at bounding box center [520, 235] width 955 height 303
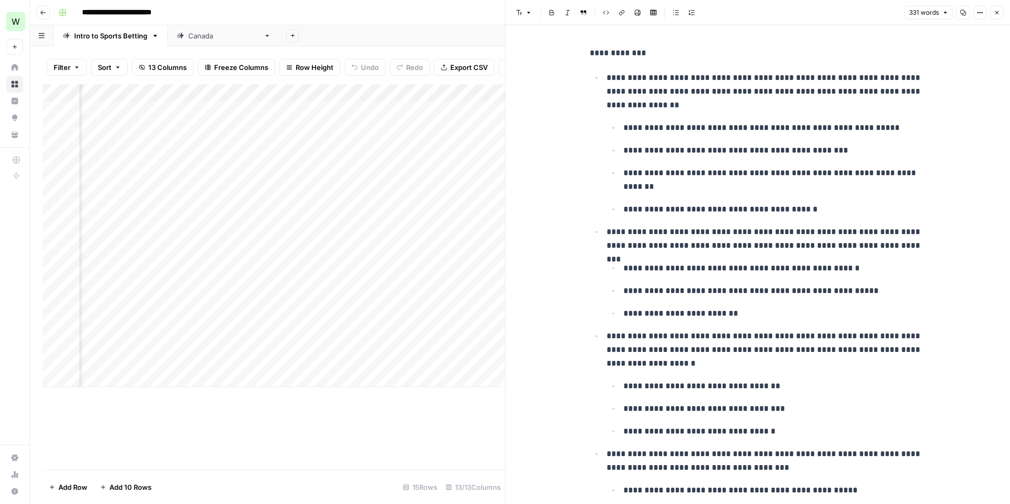
click at [998, 8] on button "Close" at bounding box center [997, 13] width 14 height 14
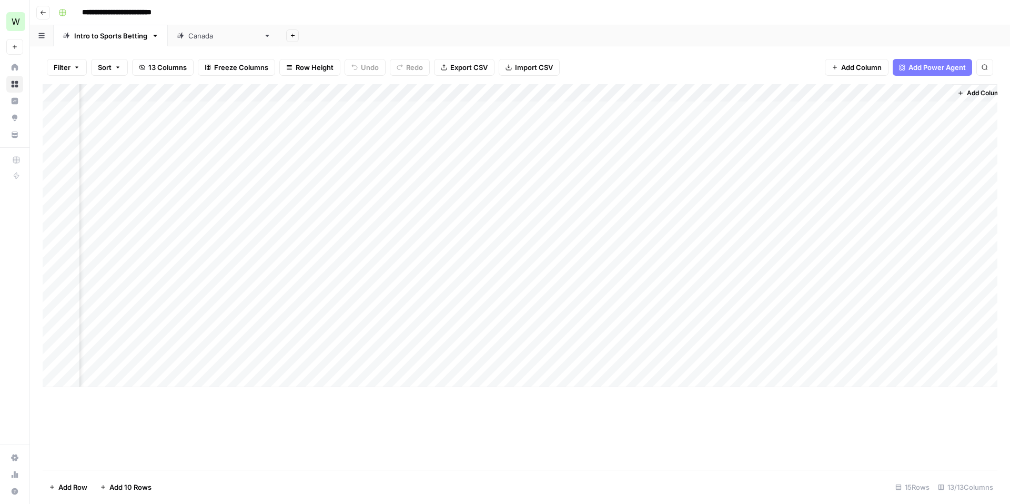
scroll to position [0, 736]
click at [854, 201] on div "Add Column" at bounding box center [520, 235] width 955 height 303
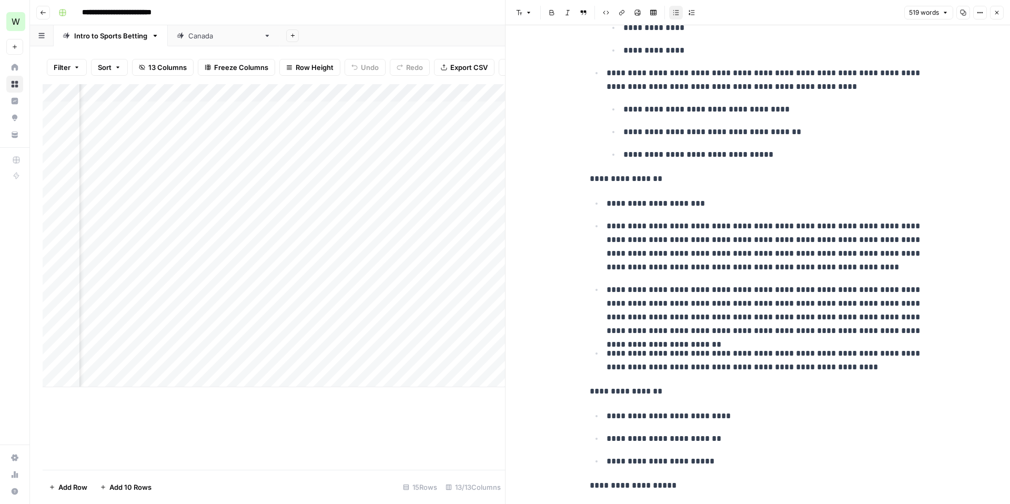
scroll to position [958, 0]
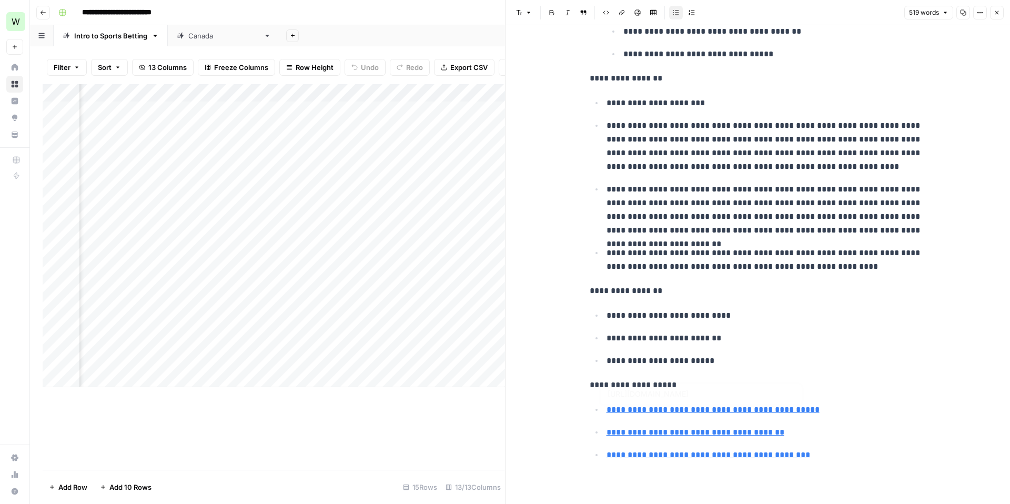
type input "[URL][DOMAIN_NAME]"
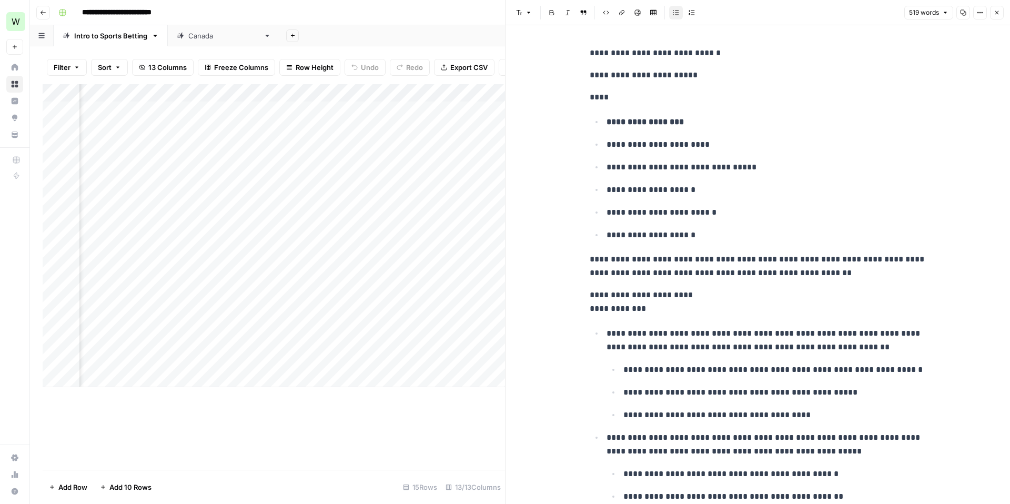
scroll to position [0, 0]
drag, startPoint x: 117, startPoint y: 90, endPoint x: 238, endPoint y: 92, distance: 121.0
click at [238, 92] on div "Add Column" at bounding box center [274, 235] width 462 height 303
click at [133, 153] on div "Add Column" at bounding box center [274, 235] width 462 height 303
click at [141, 194] on div "Add Column" at bounding box center [274, 235] width 462 height 303
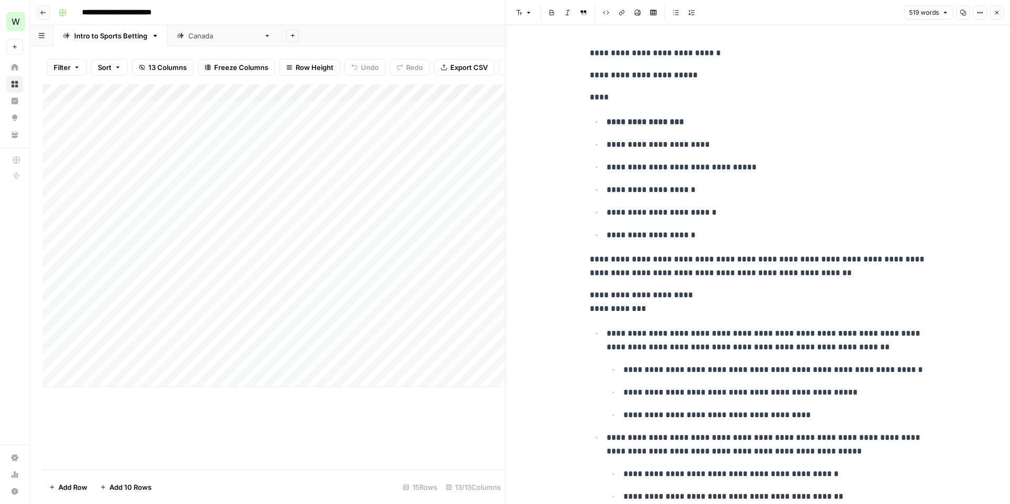
click at [141, 268] on div "Add Column" at bounding box center [274, 235] width 462 height 303
click at [141, 238] on div "Add Column" at bounding box center [274, 235] width 462 height 303
click at [141, 215] on div "Add Column" at bounding box center [274, 235] width 462 height 303
click at [123, 95] on div "Add Column" at bounding box center [274, 235] width 462 height 303
click at [277, 199] on div "Add Column" at bounding box center [274, 235] width 462 height 303
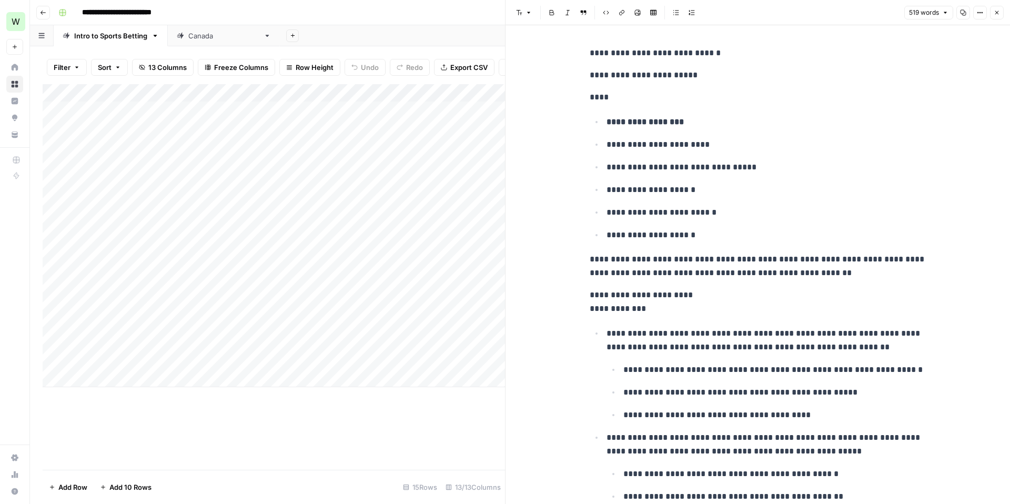
click at [369, 200] on div "Add Column" at bounding box center [274, 235] width 462 height 303
click at [445, 200] on div "Add Column" at bounding box center [274, 235] width 462 height 303
click at [345, 421] on div "Add Column" at bounding box center [274, 277] width 462 height 386
click at [354, 8] on div "**********" at bounding box center [526, 12] width 945 height 17
click at [363, 431] on div "Add Column" at bounding box center [274, 277] width 462 height 386
